Goal: Task Accomplishment & Management: Manage account settings

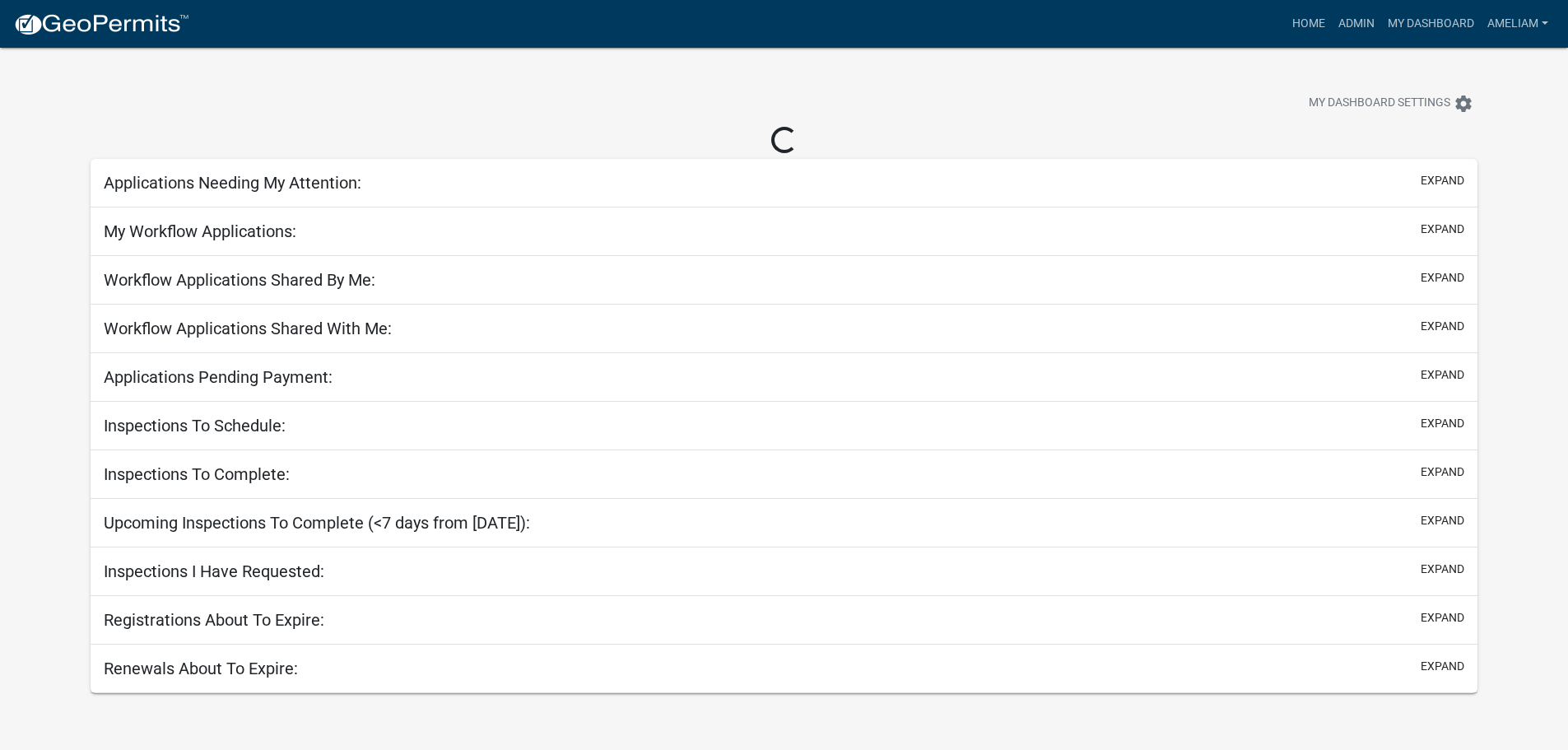
select select "3: 100"
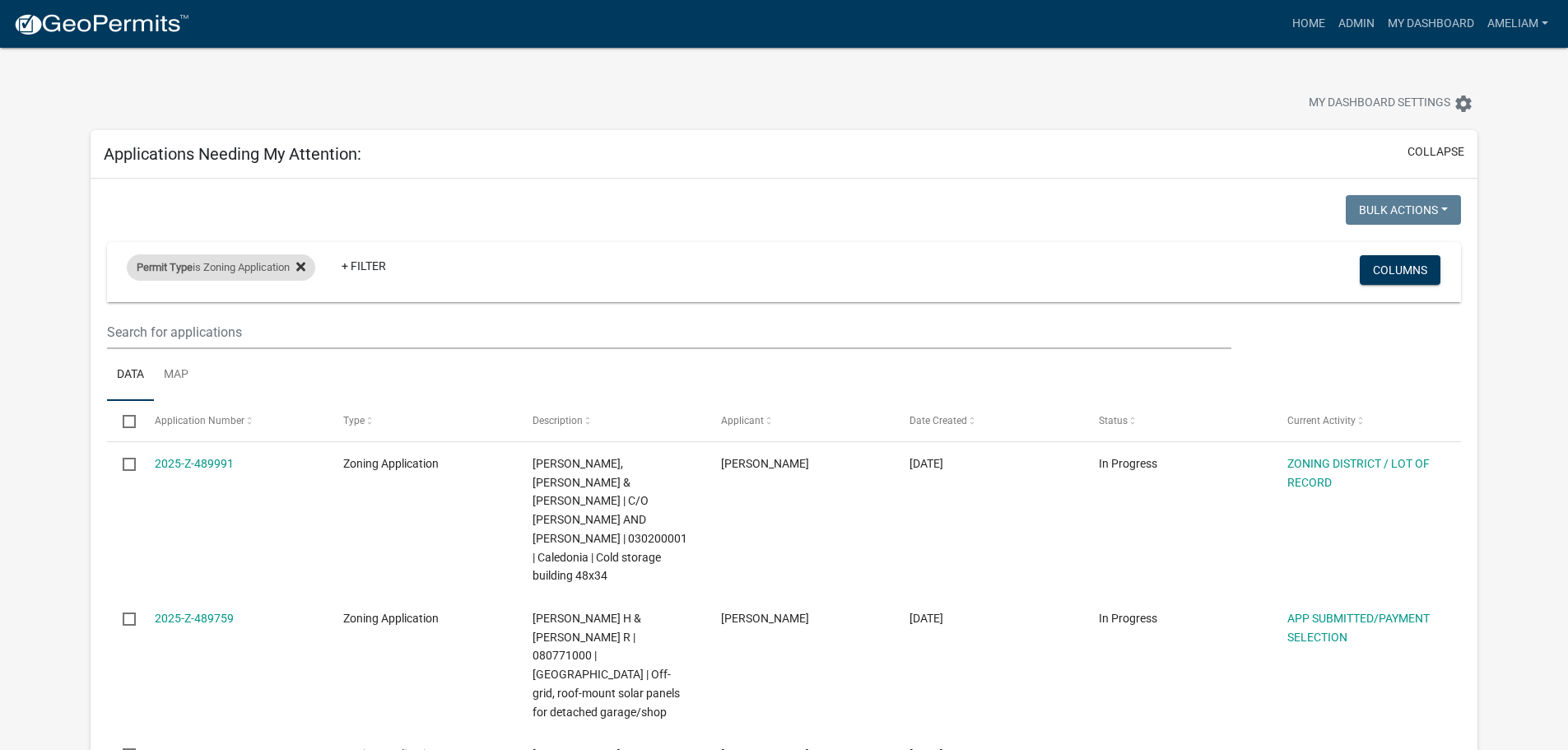
click at [305, 265] on icon at bounding box center [301, 267] width 9 height 9
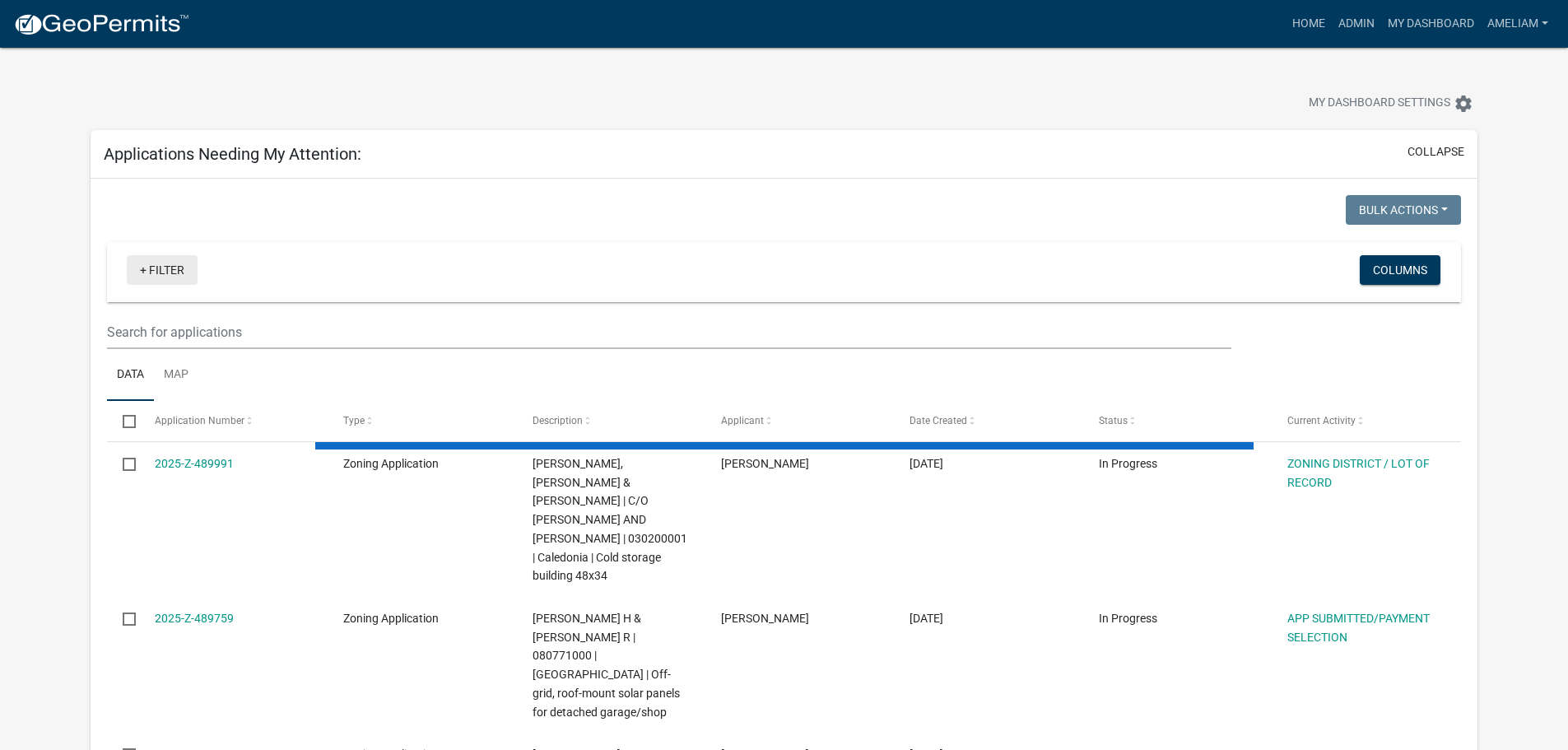
click at [154, 264] on link "+ Filter" at bounding box center [163, 270] width 71 height 30
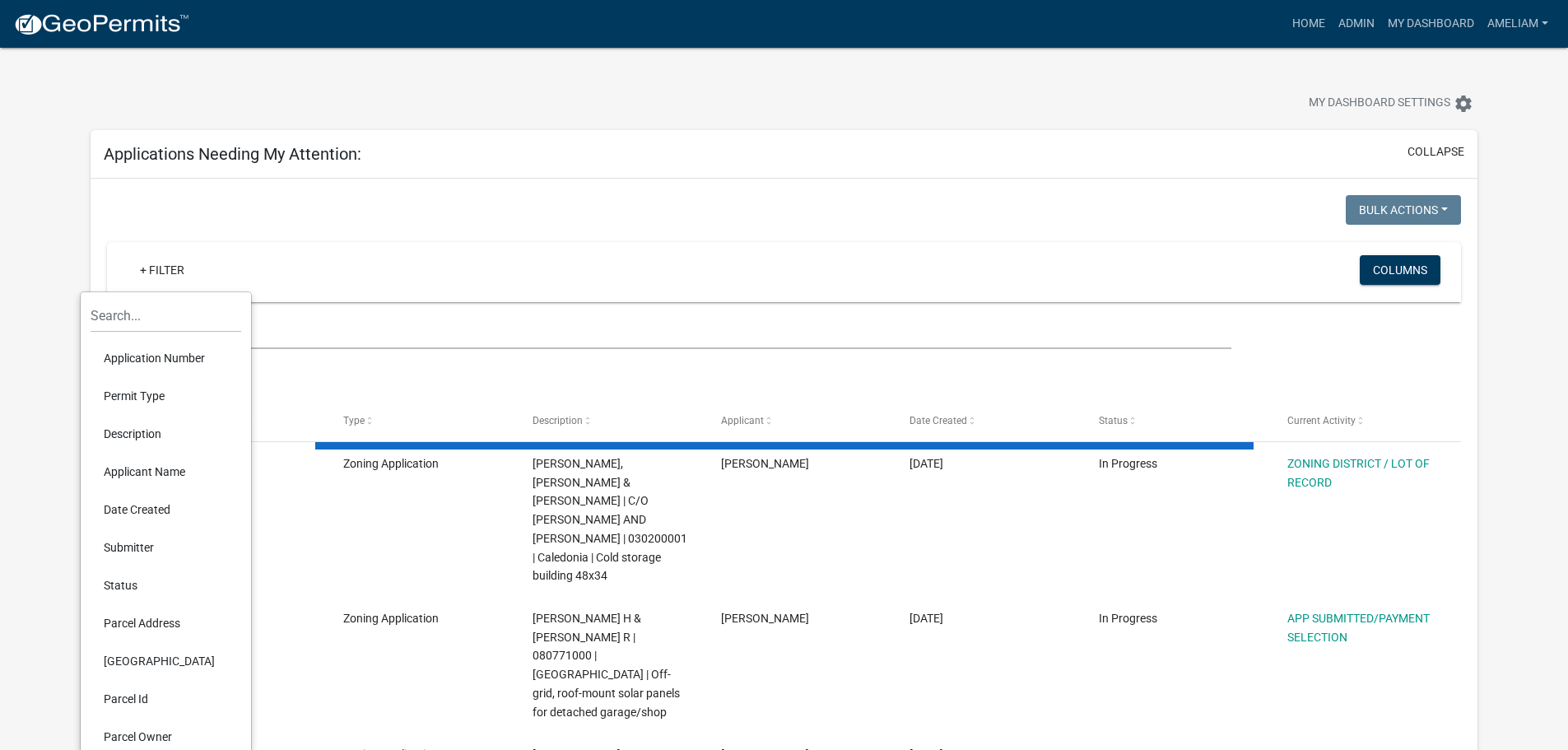
click at [149, 398] on li "Permit Type" at bounding box center [166, 396] width 151 height 37
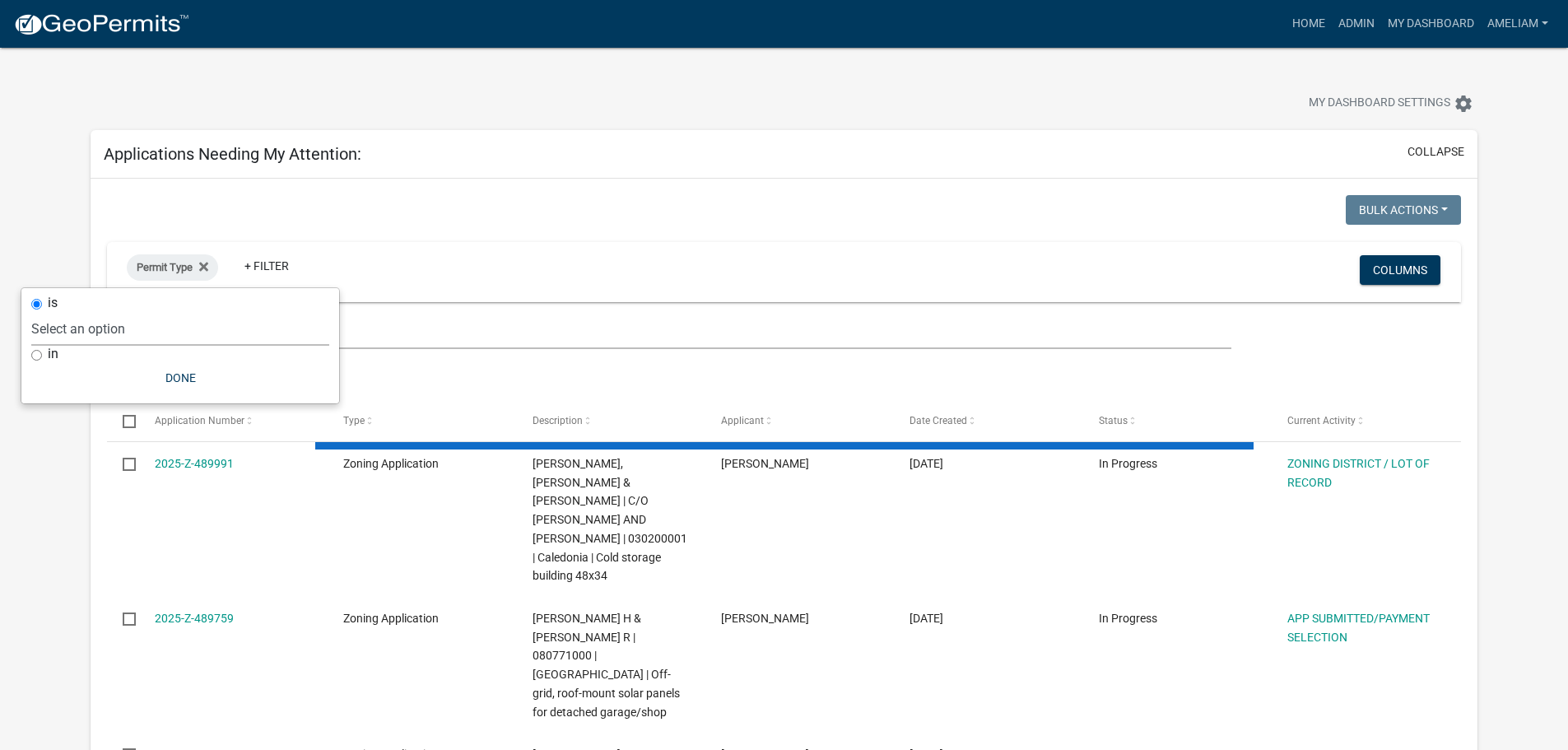
click at [167, 325] on select "Select an option 911 Address Assignment Building Contractor (Registration) Buil…" at bounding box center [180, 329] width 298 height 34
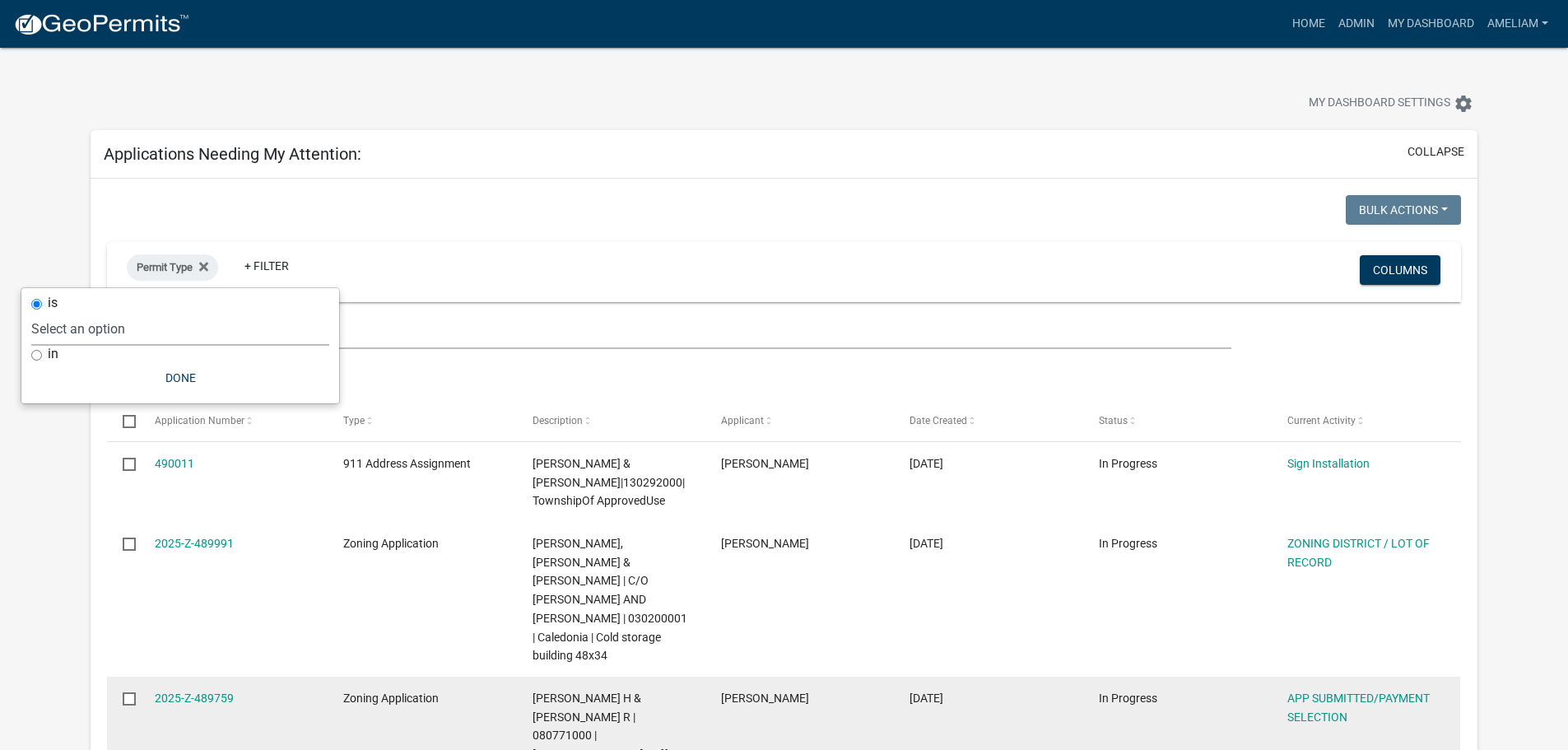
select select "673c2f27-9aad-41c8-ae77-96c346a88d9d"
click at [86, 312] on select "Select an option 911 Address Assignment Building Contractor (Registration) Buil…" at bounding box center [180, 329] width 298 height 34
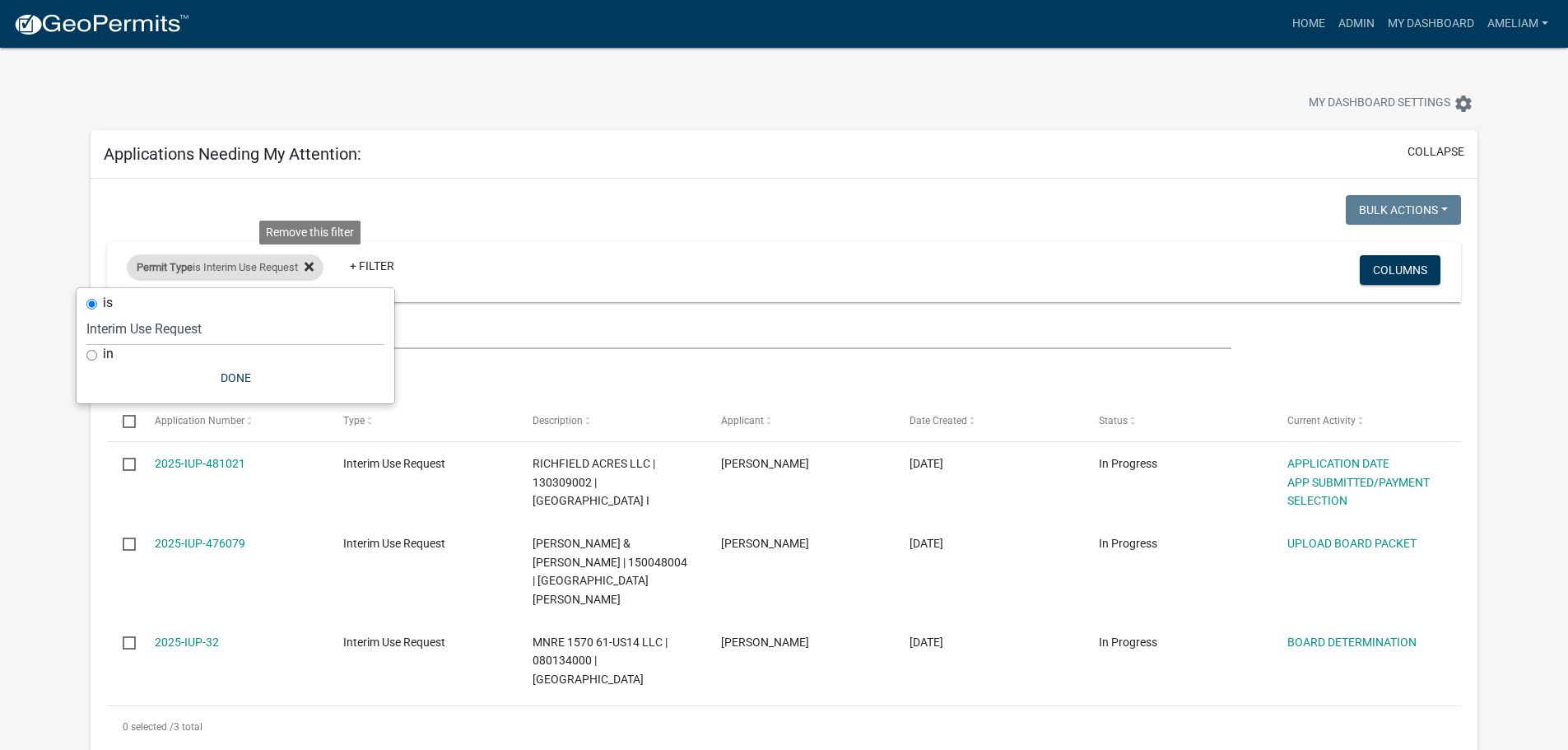
click at [312, 267] on icon at bounding box center [310, 267] width 9 height 13
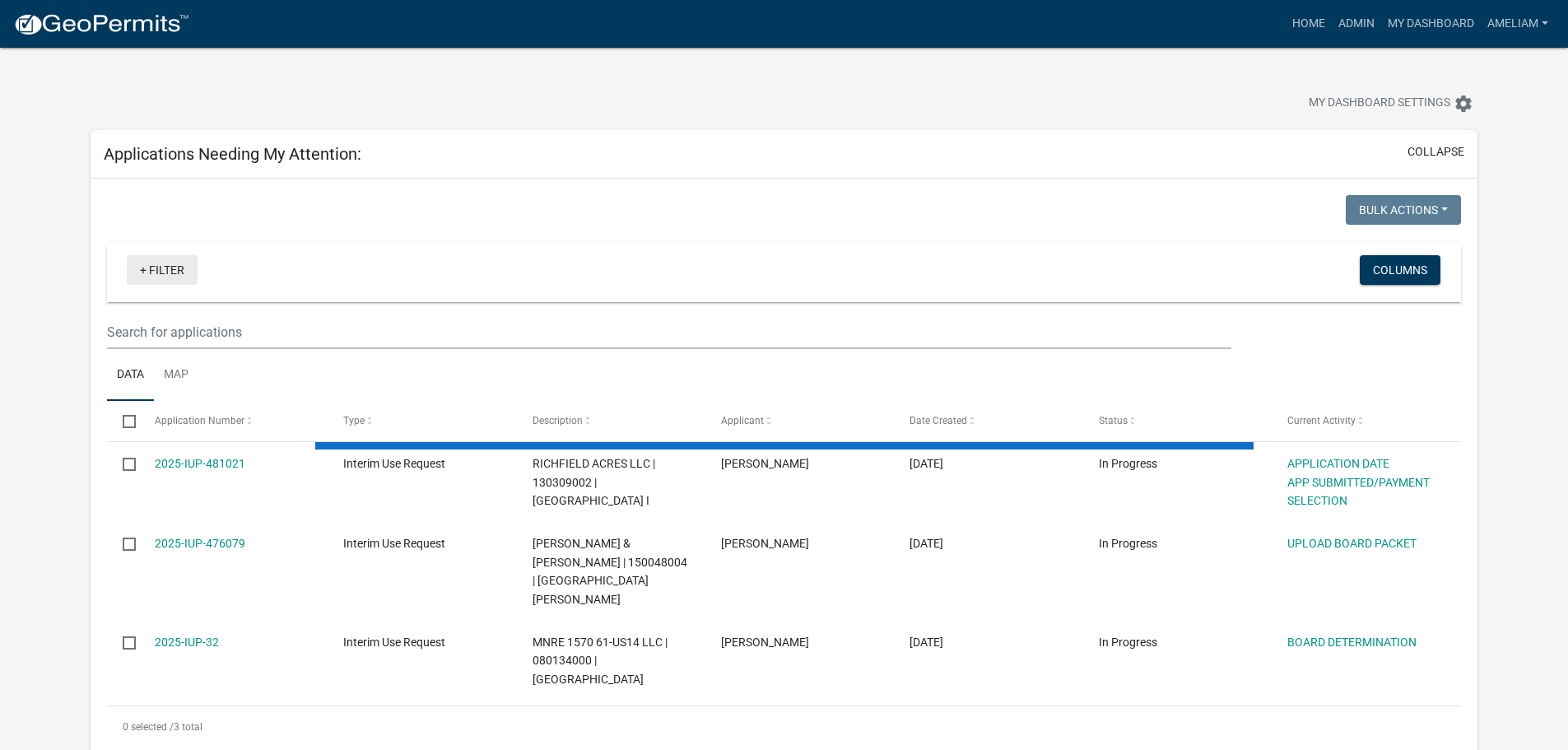
click at [167, 279] on link "+ Filter" at bounding box center [163, 270] width 71 height 30
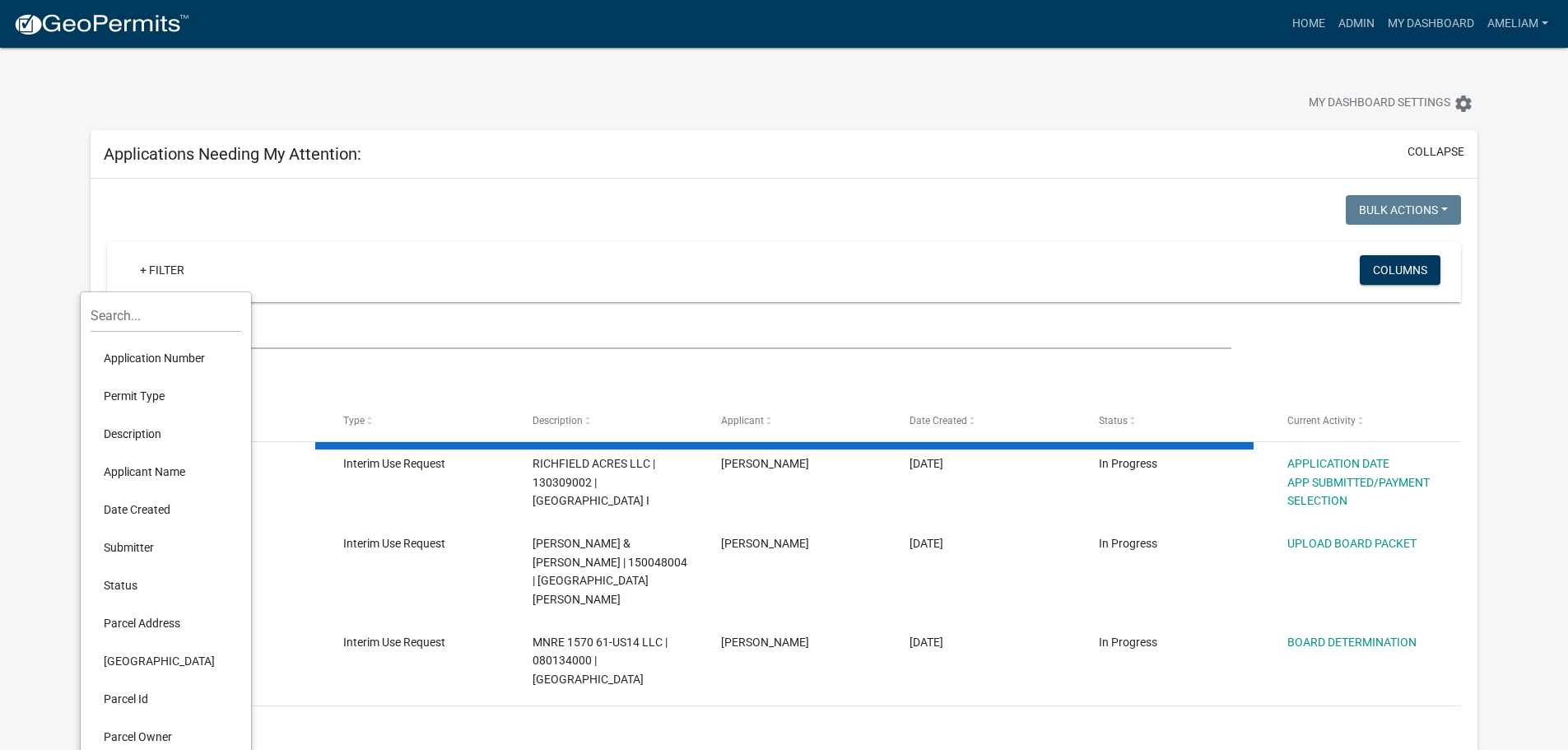
click at [167, 398] on li "Permit Type" at bounding box center [166, 396] width 151 height 37
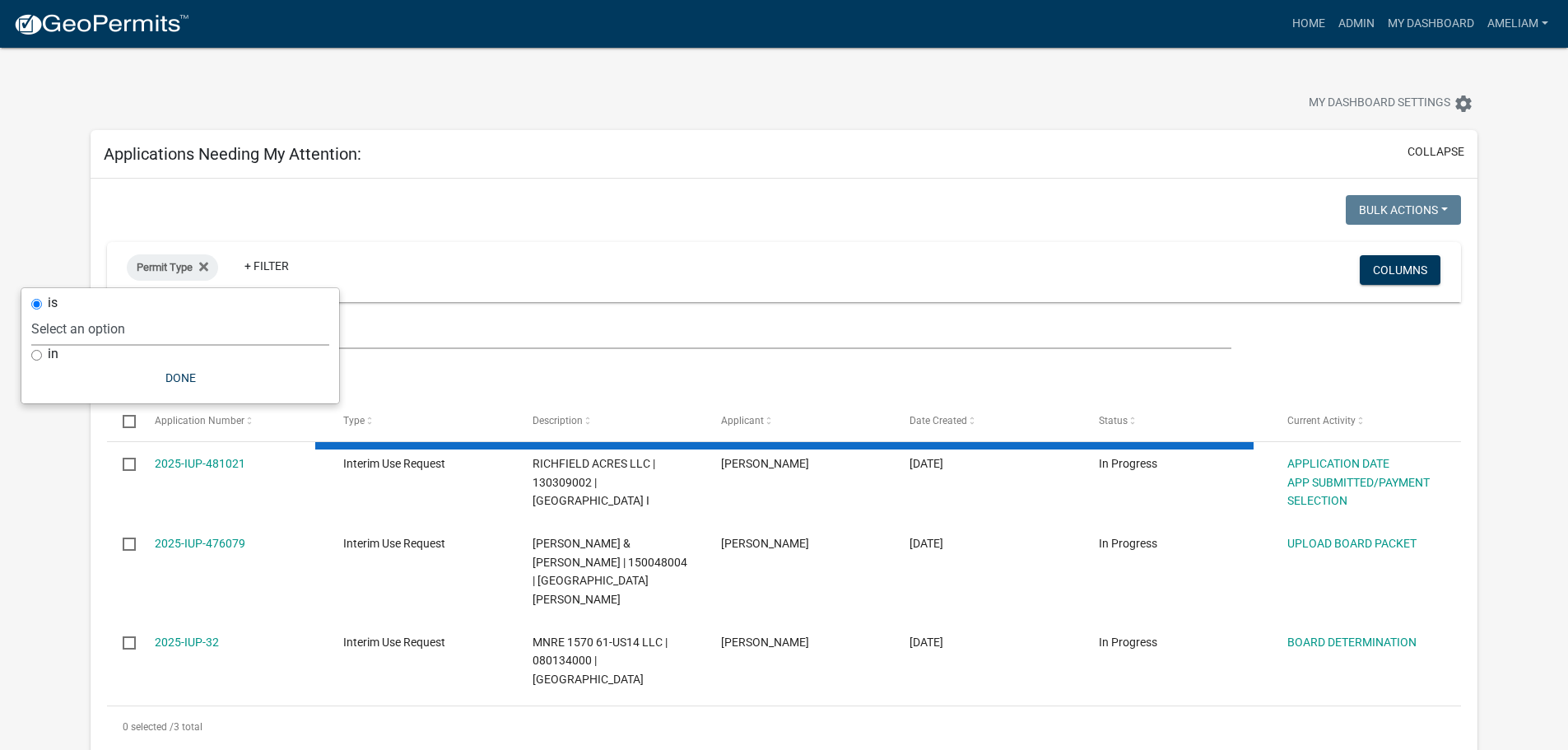
click at [135, 338] on select "Select an option 911 Address Assignment Building Contractor (Registration) Buil…" at bounding box center [180, 329] width 298 height 34
select select "bc324cb9-e0e9-4a62-a498-83b9cdb5bb02"
click at [96, 312] on select "Select an option 911 Address Assignment Building Contractor (Registration) Buil…" at bounding box center [180, 329] width 298 height 34
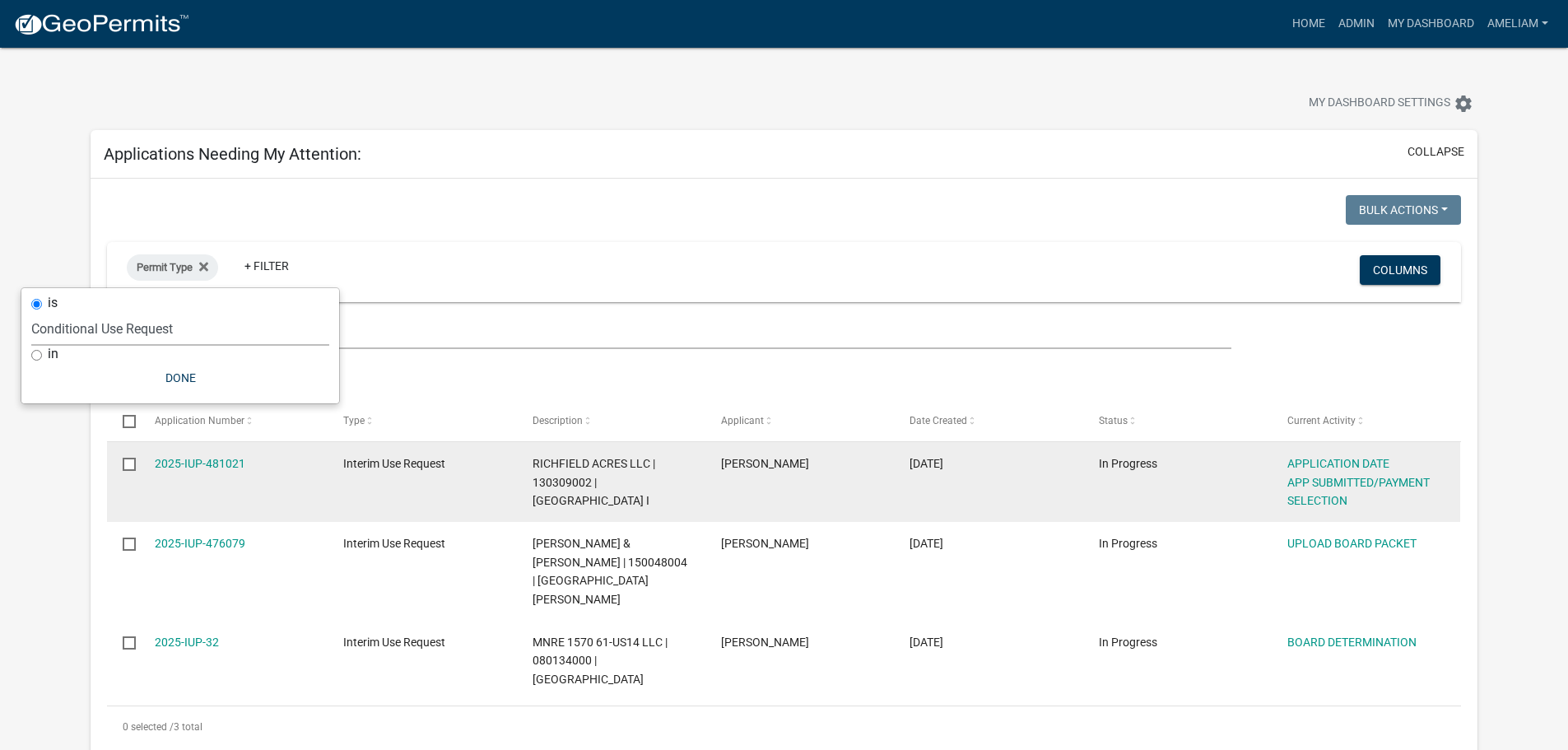
select select "3: 100"
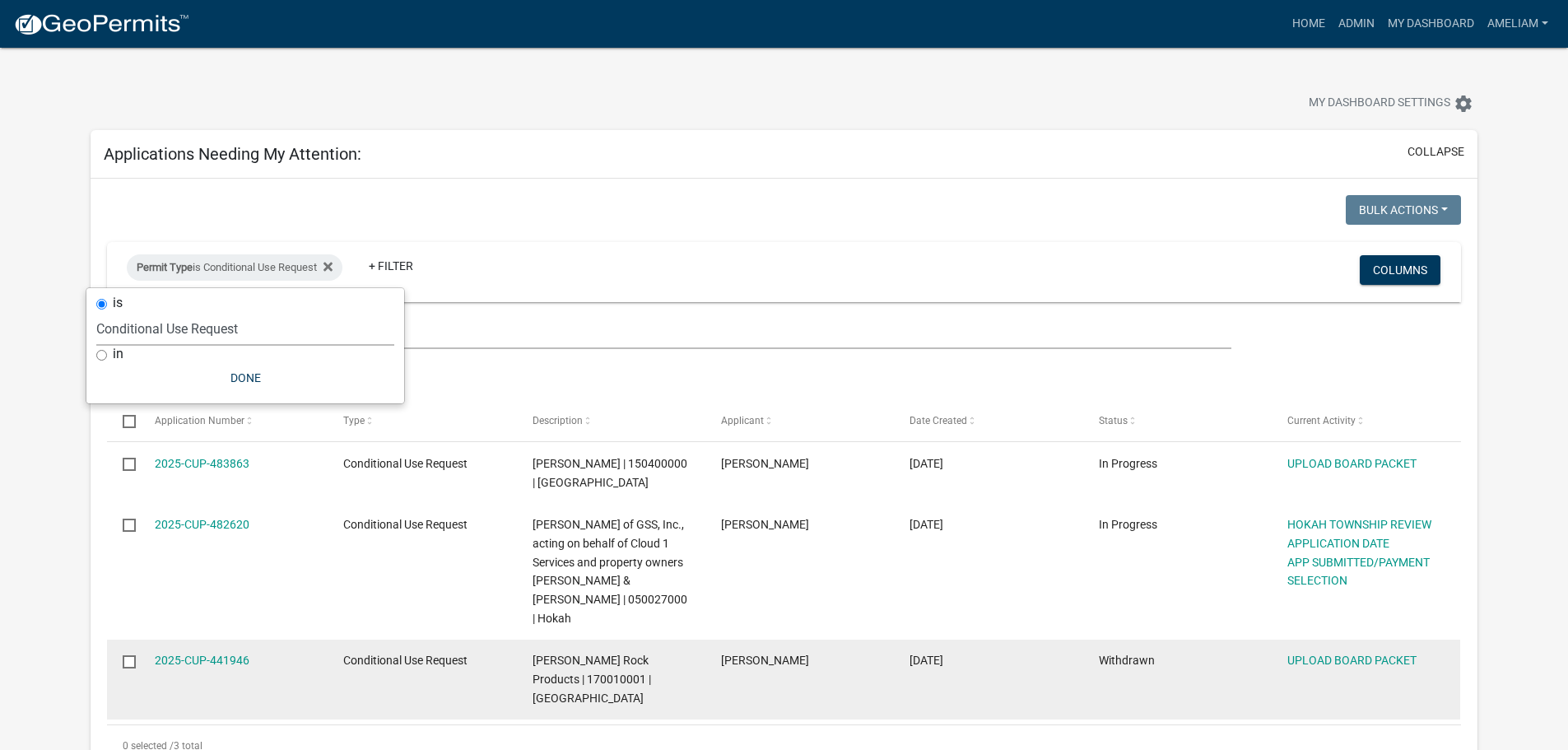
click at [132, 655] on input "checkbox" at bounding box center [127, 659] width 10 height 10
checkbox input "true"
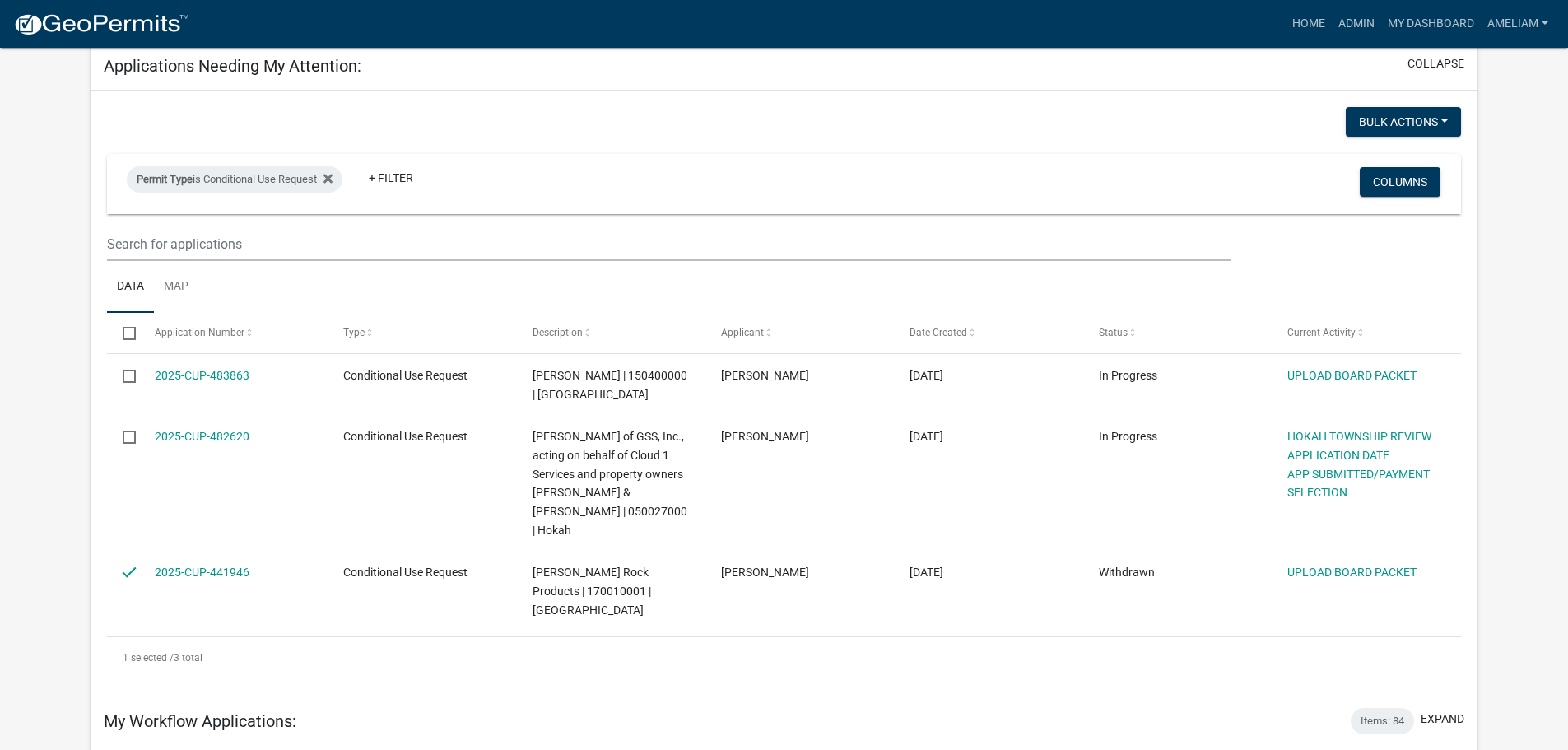
scroll to position [329, 0]
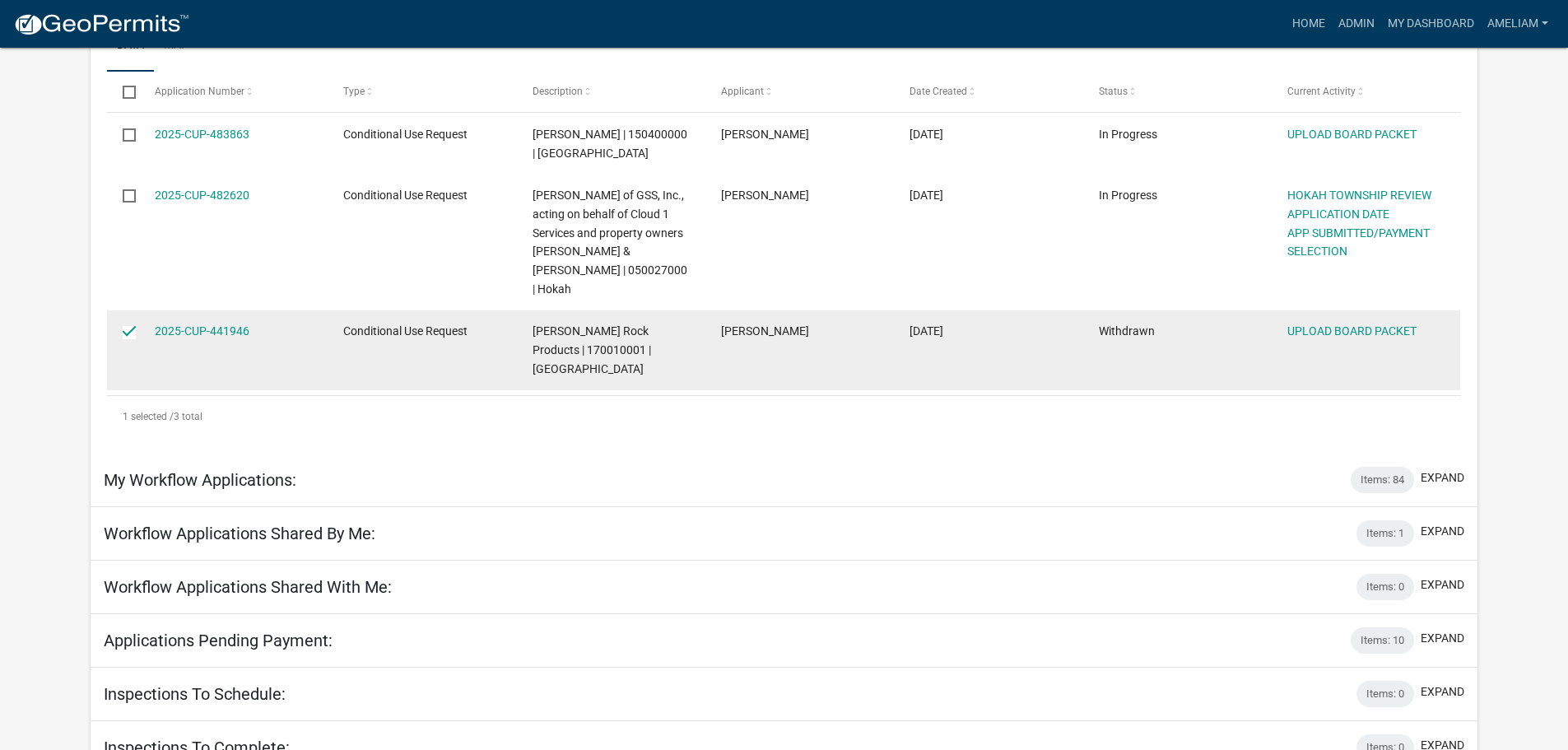
click at [232, 322] on div "2025-CUP-441946" at bounding box center [233, 331] width 157 height 19
click at [167, 322] on div "2025-CUP-441946" at bounding box center [233, 331] width 157 height 19
click at [237, 324] on datatable-body-cell "2025-CUP-441946" at bounding box center [234, 350] width 189 height 79
click at [237, 325] on link "2025-CUP-441946" at bounding box center [201, 331] width 94 height 13
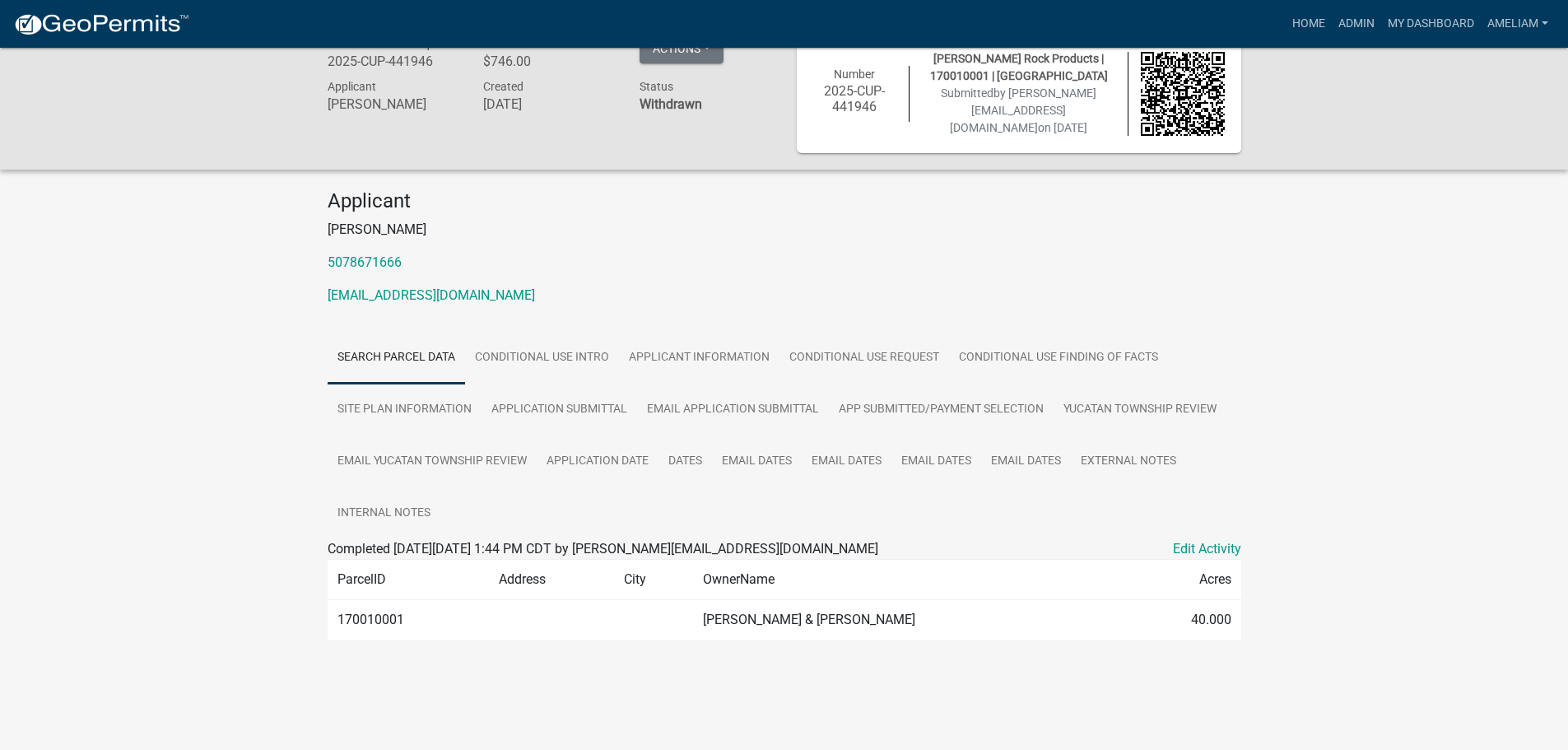
scroll to position [48, 0]
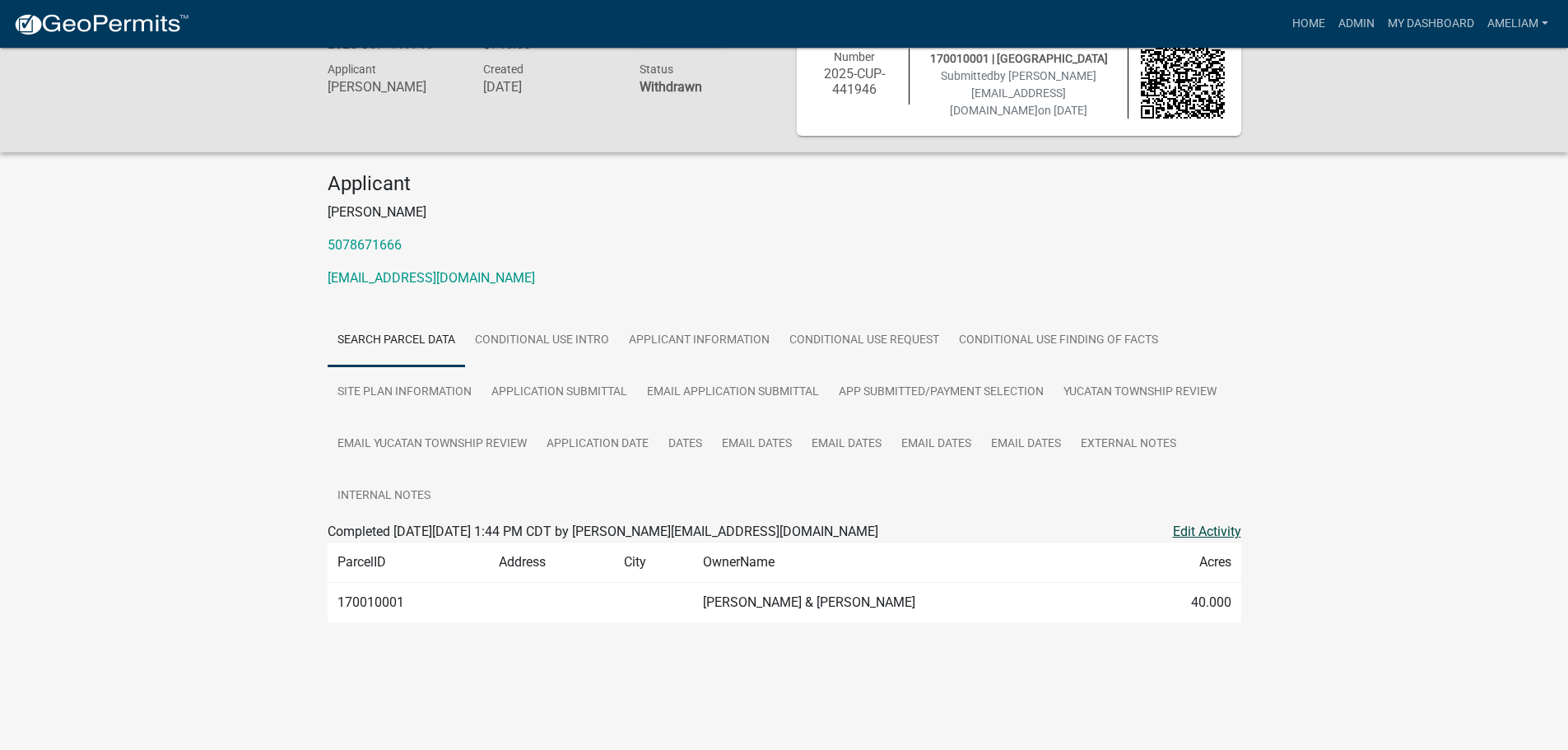
click at [1192, 526] on link "Edit Activity" at bounding box center [1207, 531] width 68 height 20
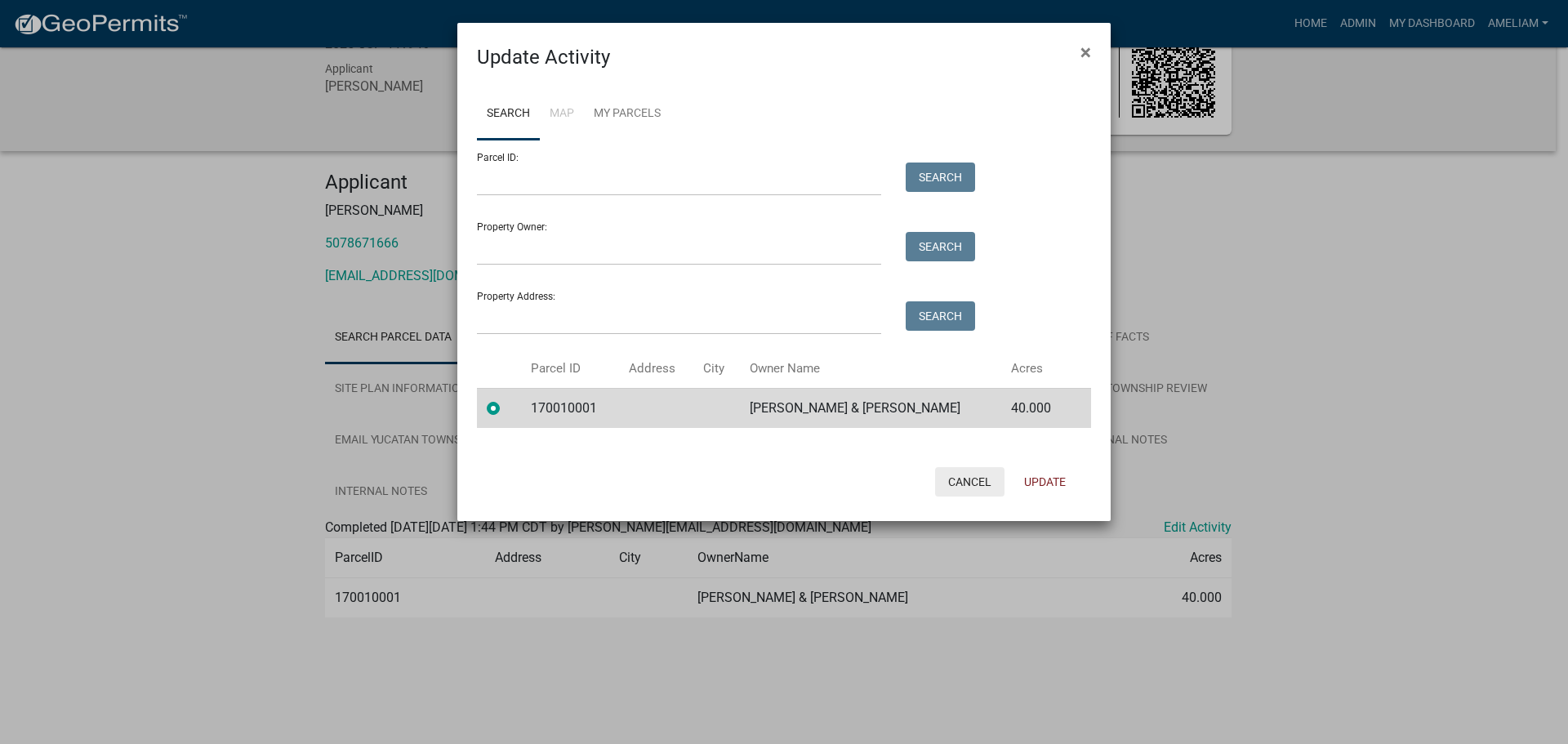
click at [962, 481] on button "Cancel" at bounding box center [970, 481] width 70 height 30
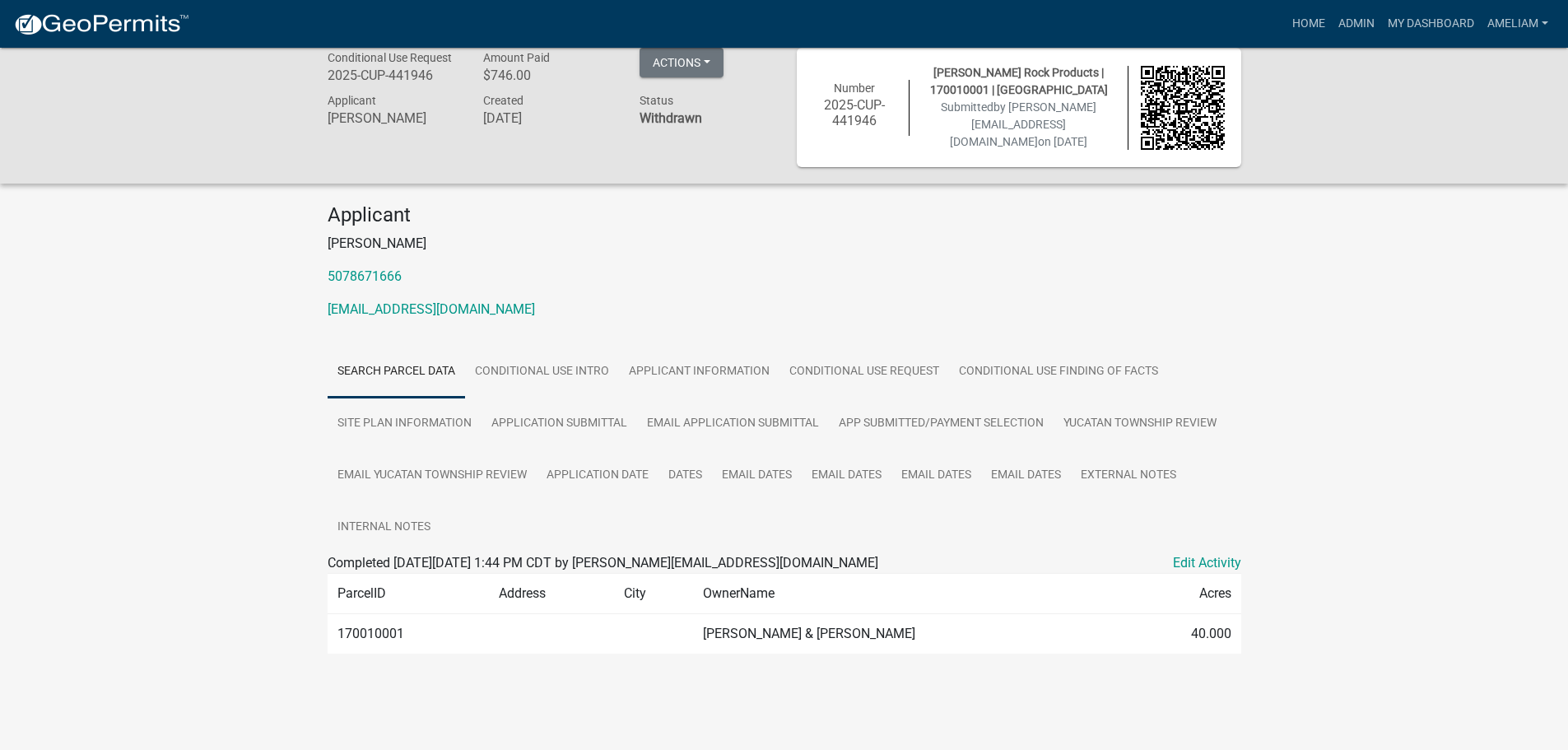
scroll to position [0, 0]
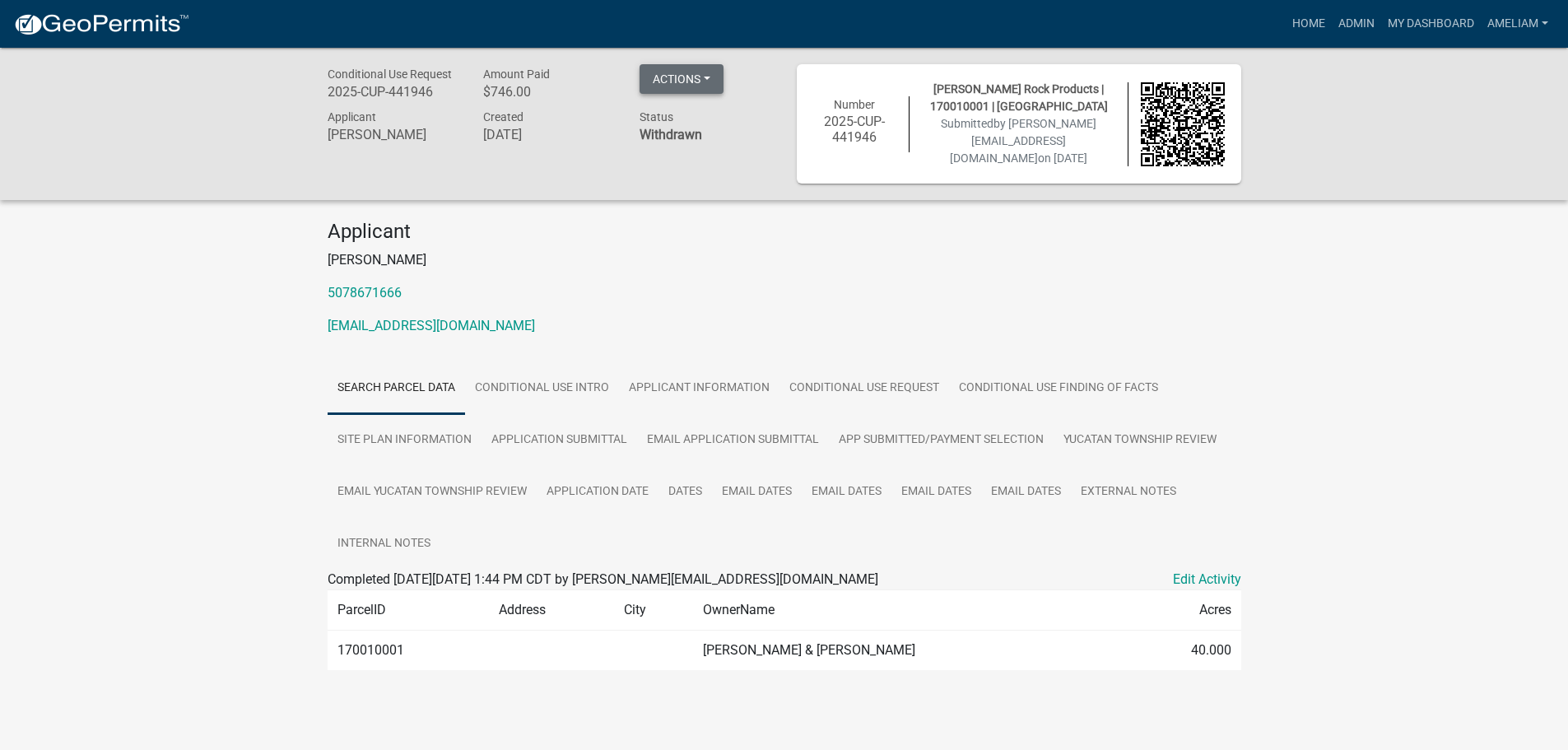
click at [701, 87] on button "Actions" at bounding box center [682, 79] width 84 height 30
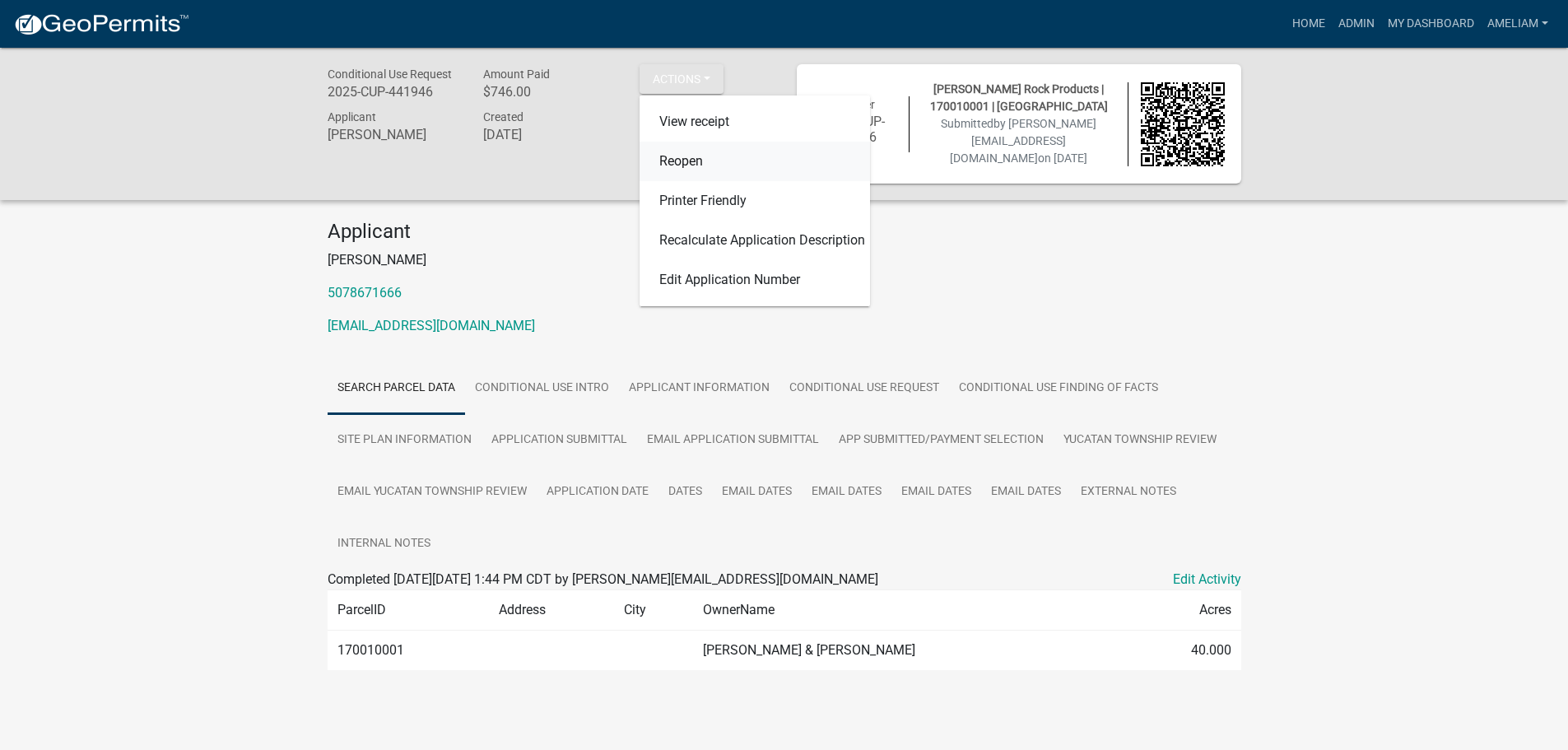
click at [689, 158] on link "Reopen" at bounding box center [755, 161] width 230 height 39
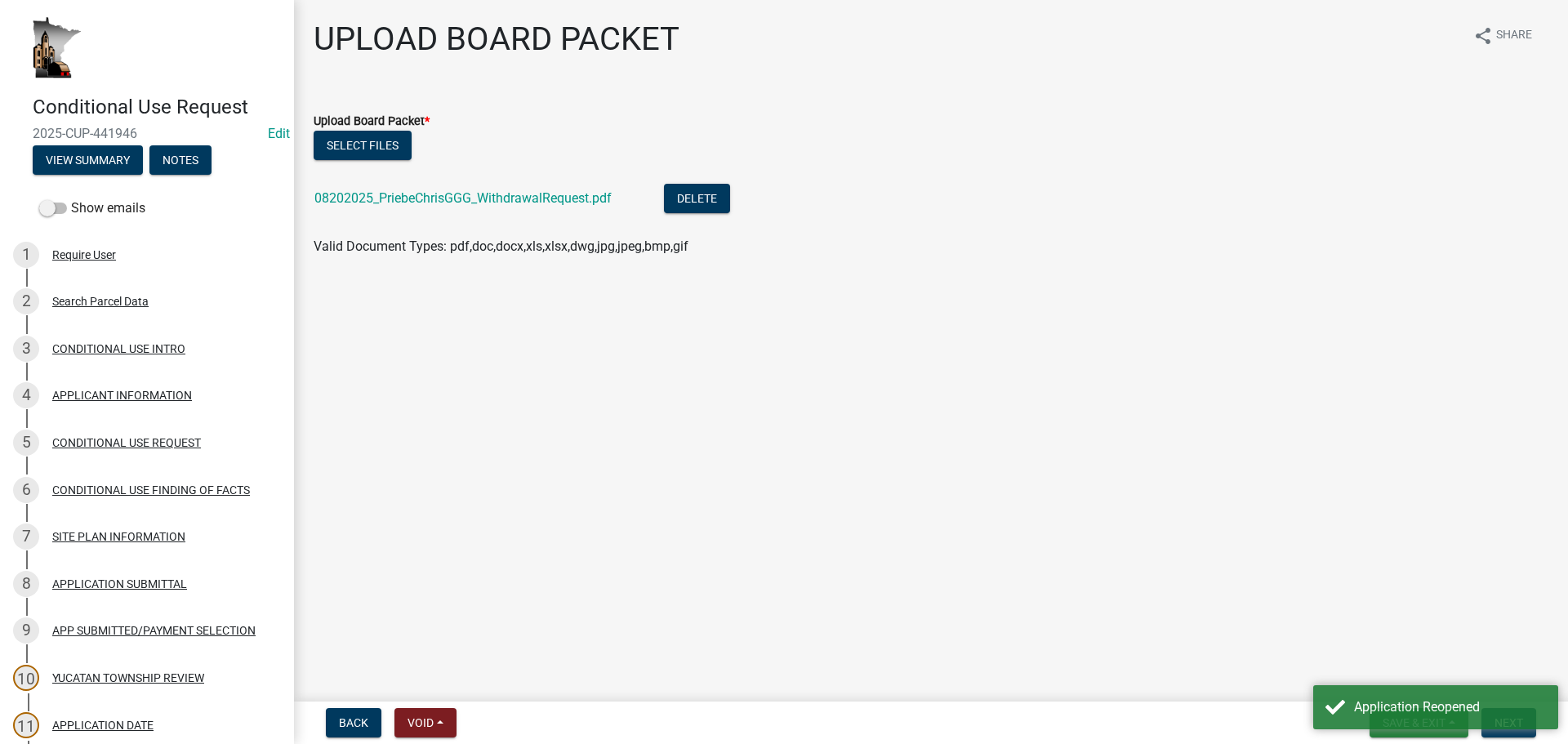
click at [463, 728] on form "Back Void Withdraw Lock Expire Void" at bounding box center [391, 723] width 144 height 30
click at [441, 725] on button "Void" at bounding box center [425, 723] width 62 height 30
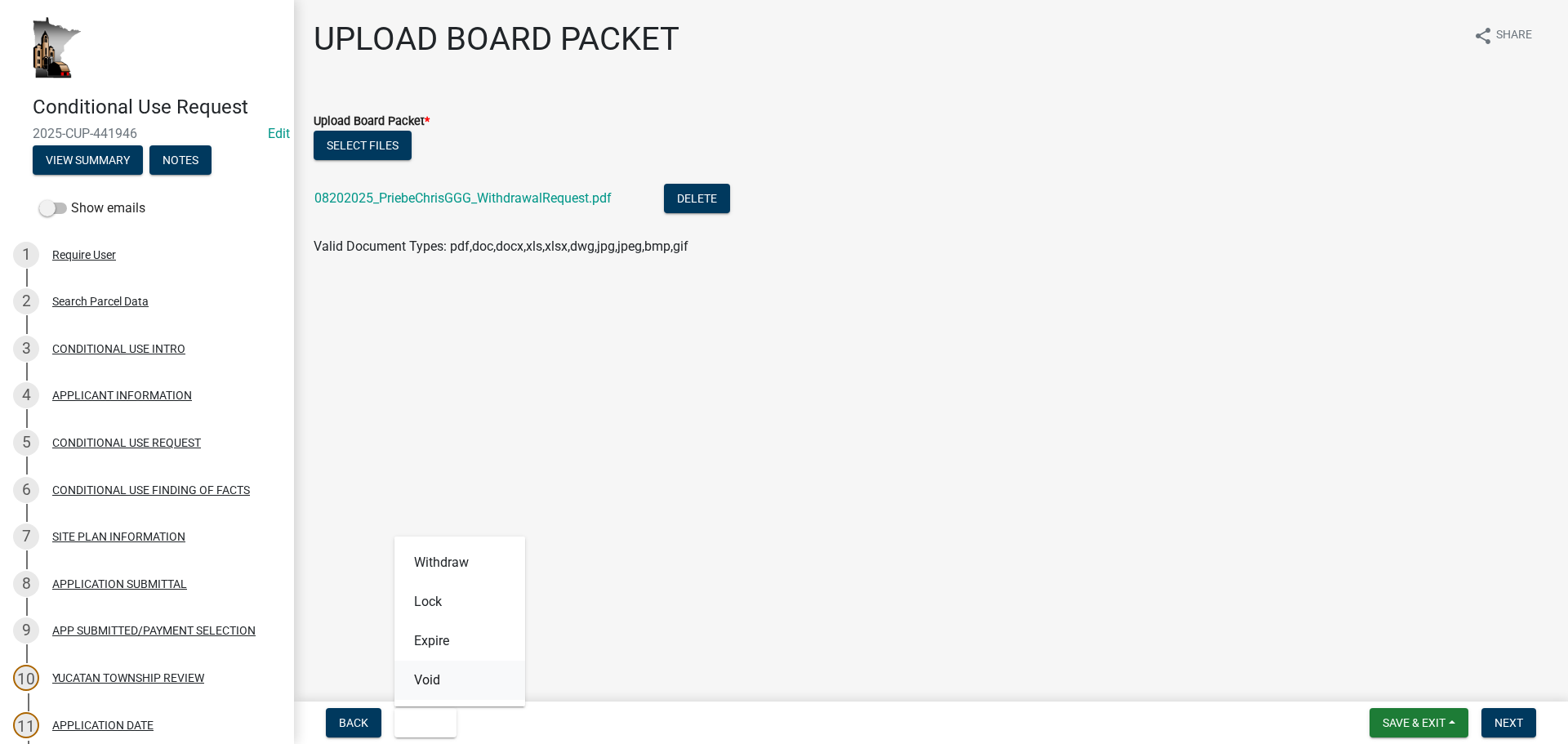
click at [437, 695] on button "Void" at bounding box center [459, 680] width 131 height 39
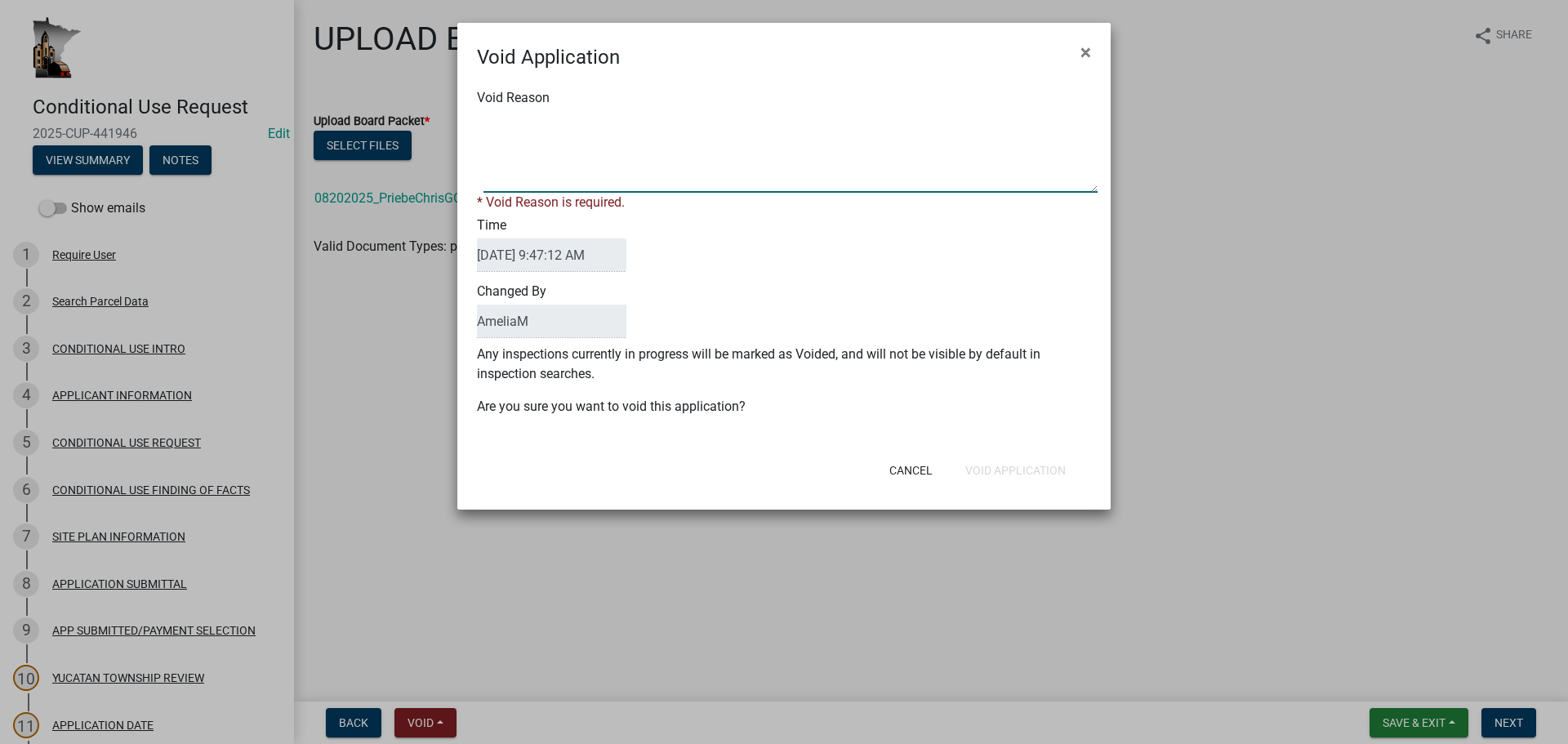
click at [701, 160] on textarea "Void Reason" at bounding box center [790, 152] width 614 height 82
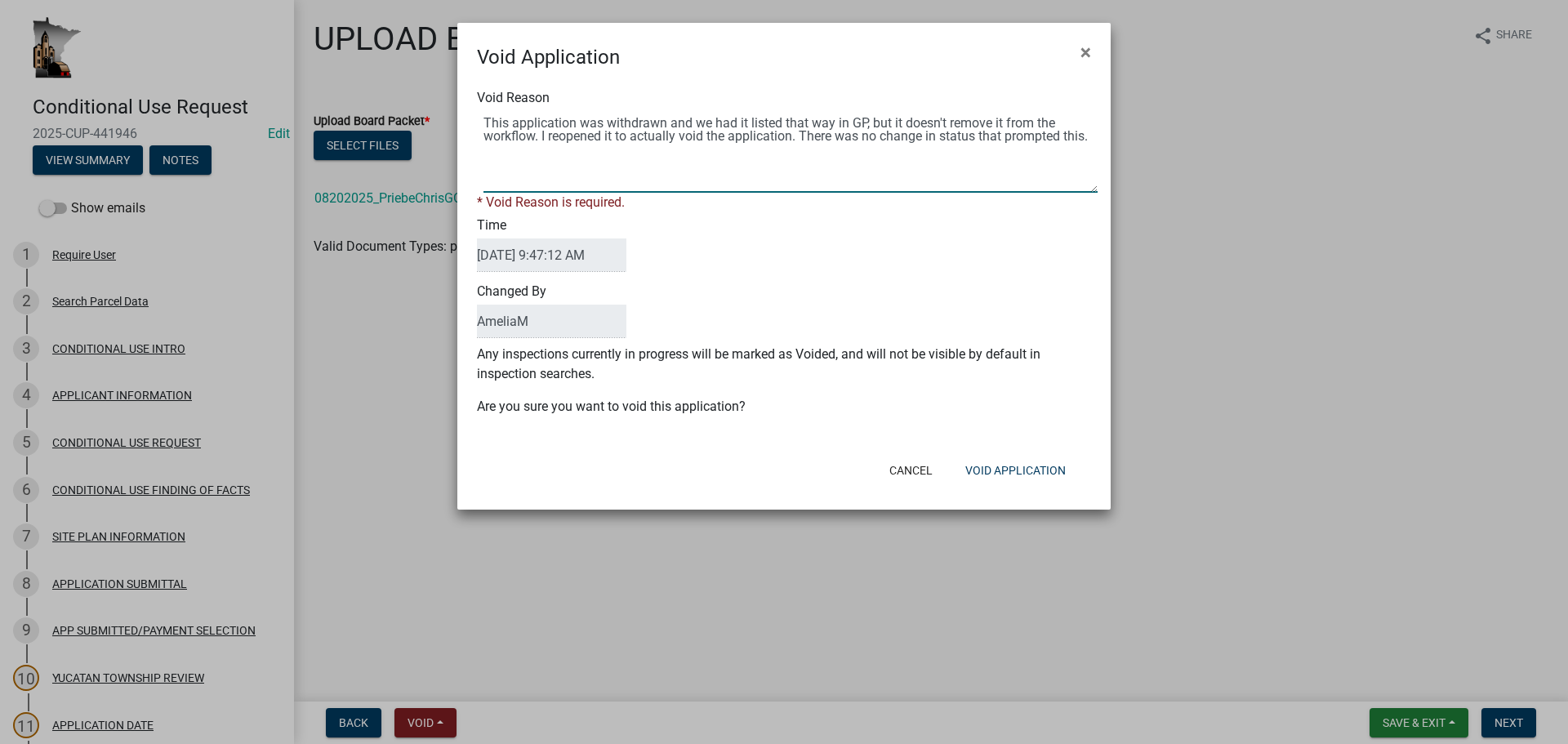
click at [791, 135] on textarea "Void Reason" at bounding box center [790, 152] width 614 height 82
click at [685, 147] on textarea "Void Reason" at bounding box center [790, 152] width 614 height 82
click at [582, 142] on textarea "Void Reason" at bounding box center [790, 152] width 614 height 82
click at [543, 152] on textarea "Void Reason" at bounding box center [790, 152] width 614 height 82
type textarea "This application was withdrawn and we had it listed that way in GP, but it does…"
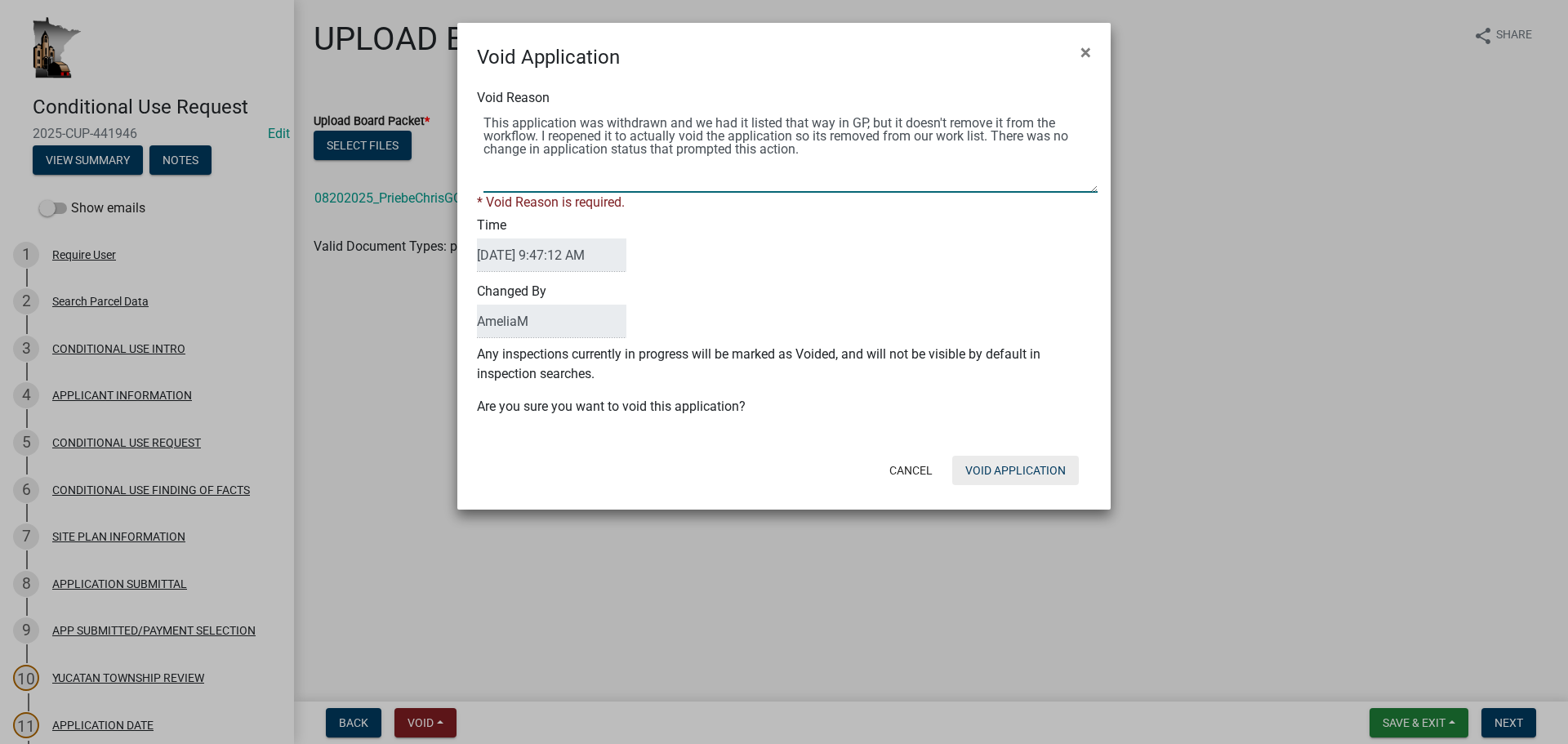
click at [991, 473] on form "Void Application × Void Reason * Void Reason is required. Time [DATE] 9:47:12 A…" at bounding box center [784, 259] width 653 height 472
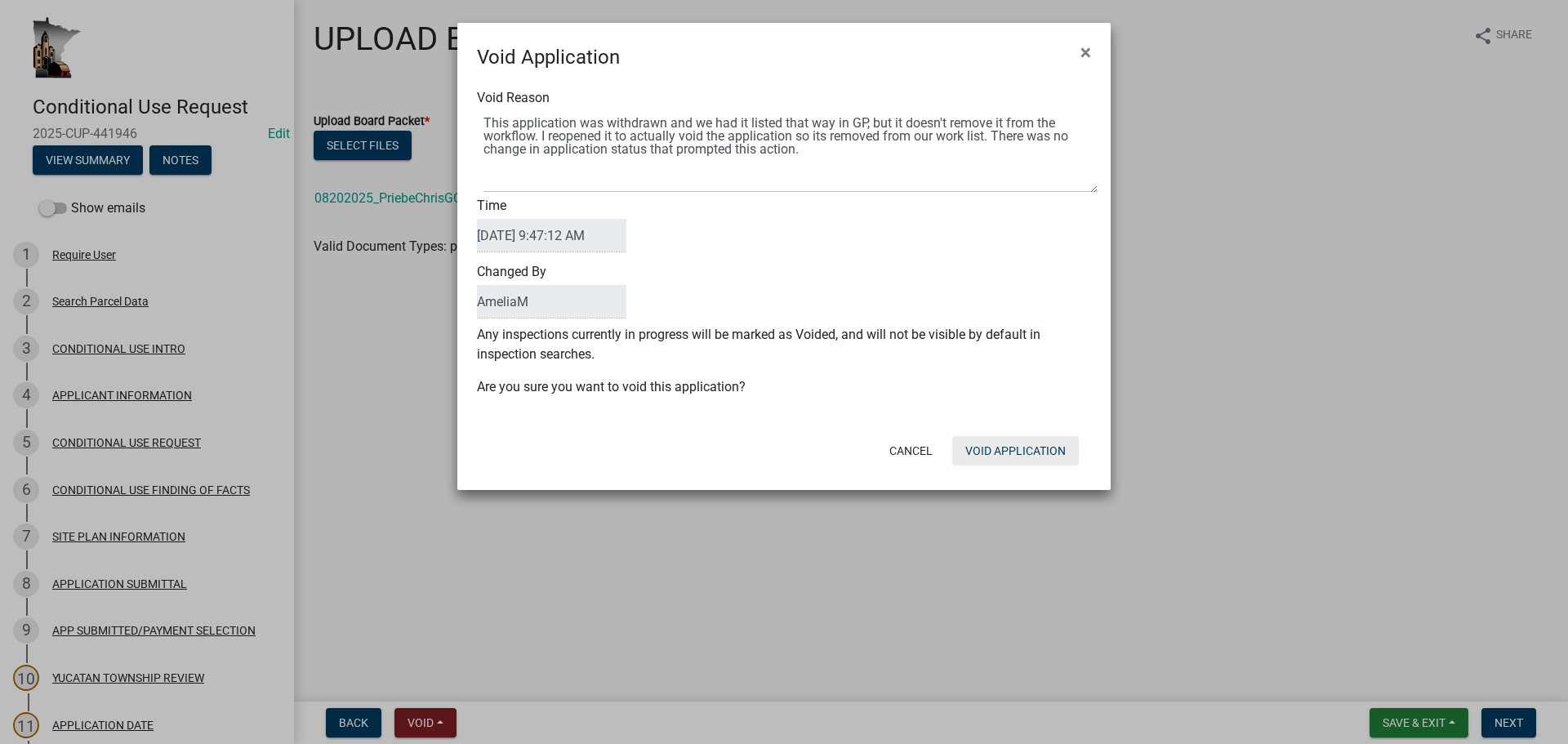
click at [1005, 448] on button "Void Application" at bounding box center [1015, 451] width 126 height 30
